Goal: Transaction & Acquisition: Purchase product/service

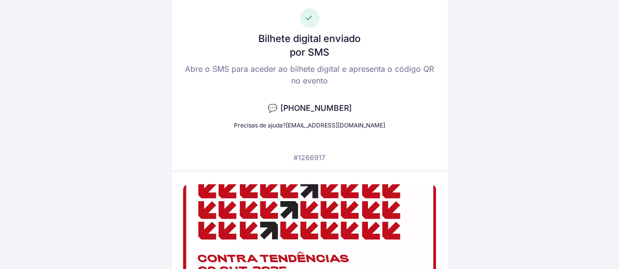
scroll to position [39, 0]
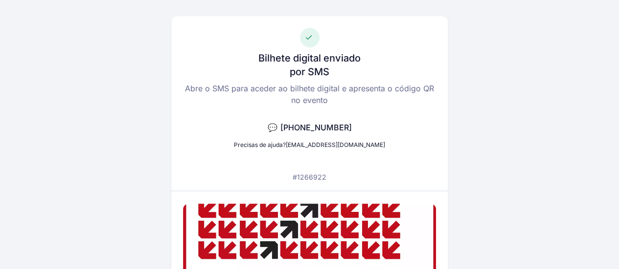
scroll to position [59, 0]
